Goal: Find specific page/section: Find specific page/section

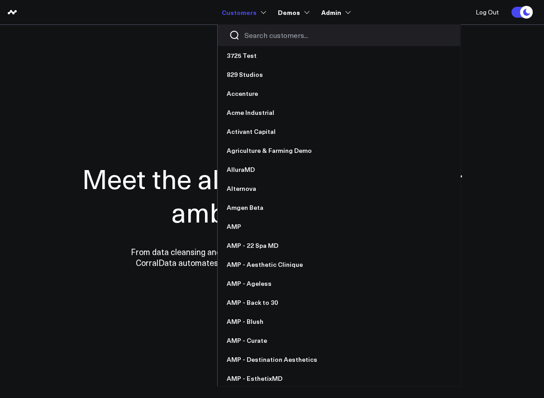
click at [280, 37] on input "Search customers input" at bounding box center [346, 35] width 205 height 10
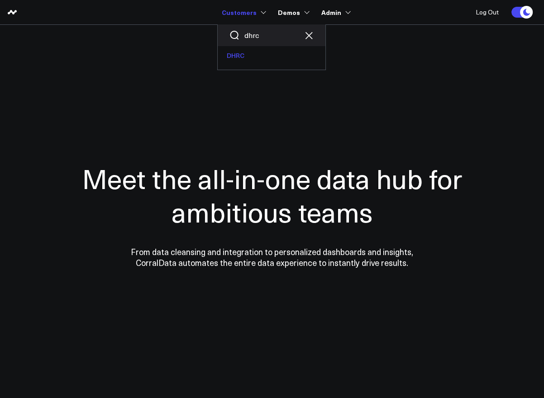
type input "dhrc"
click at [274, 54] on link "DHRC" at bounding box center [272, 55] width 108 height 19
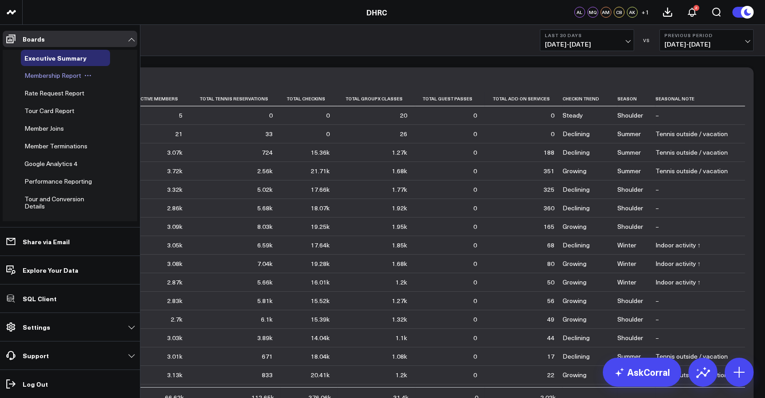
click at [50, 76] on span "Membership Report" at bounding box center [52, 75] width 57 height 9
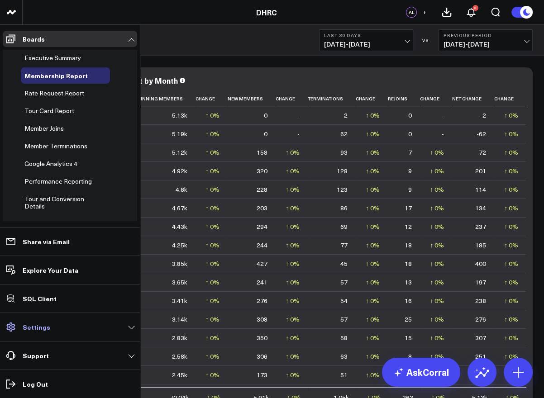
click at [52, 329] on link "Settings" at bounding box center [70, 327] width 134 height 16
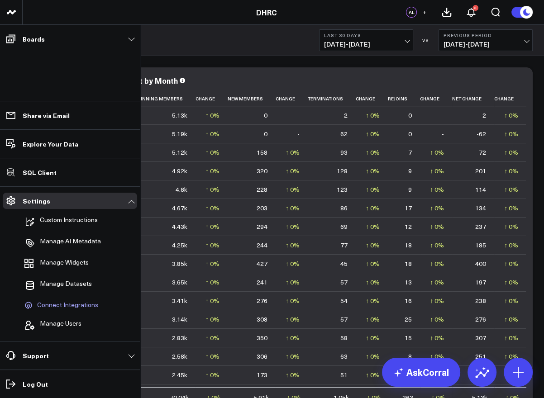
click at [58, 306] on span "Connect Integrations" at bounding box center [67, 305] width 61 height 8
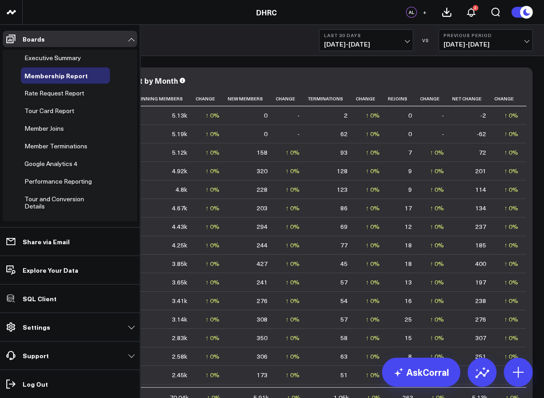
click at [40, 337] on li "Settings Custom Instructions Manage AI Metadata Manage Widgets Manage Datasets …" at bounding box center [70, 327] width 140 height 29
click at [39, 330] on p "Settings" at bounding box center [37, 327] width 28 height 7
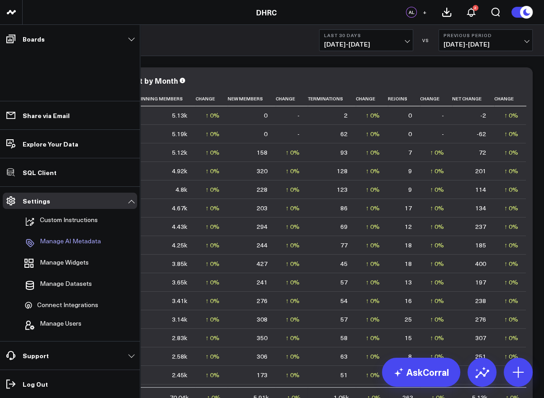
click at [72, 239] on p "Manage AI Metadata" at bounding box center [70, 243] width 61 height 11
